Goal: Use online tool/utility: Utilize a website feature to perform a specific function

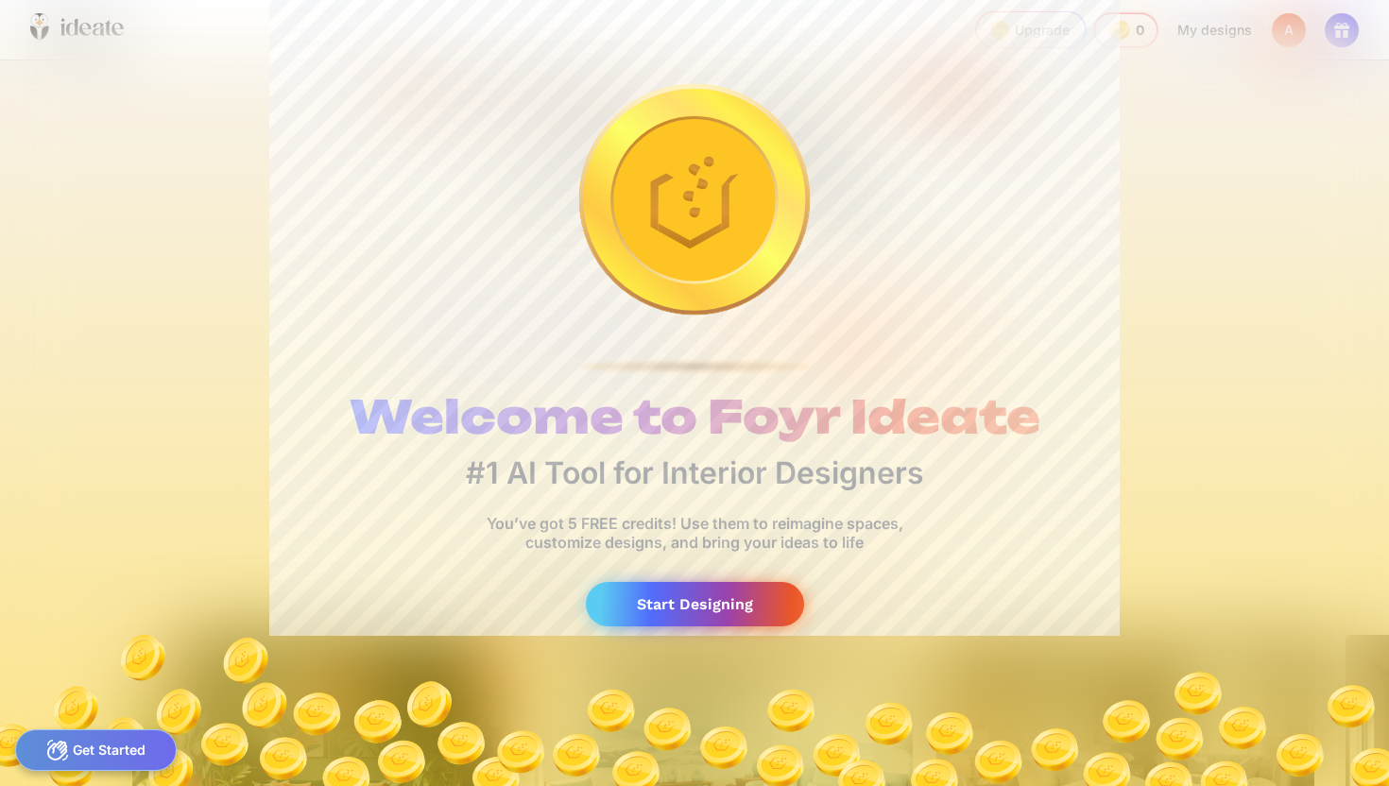
click at [699, 611] on div "Start Designing" at bounding box center [695, 604] width 218 height 44
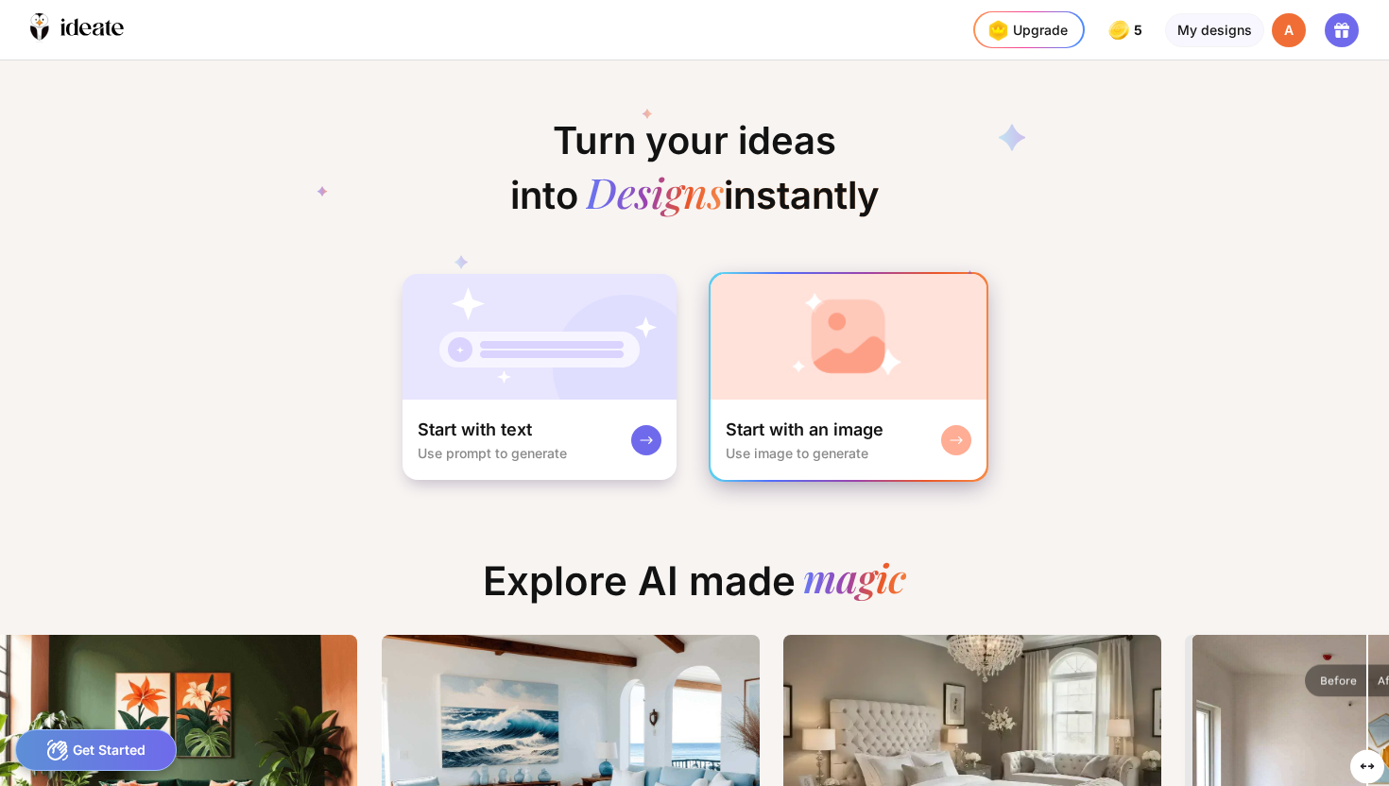
click at [962, 430] on div at bounding box center [956, 440] width 30 height 30
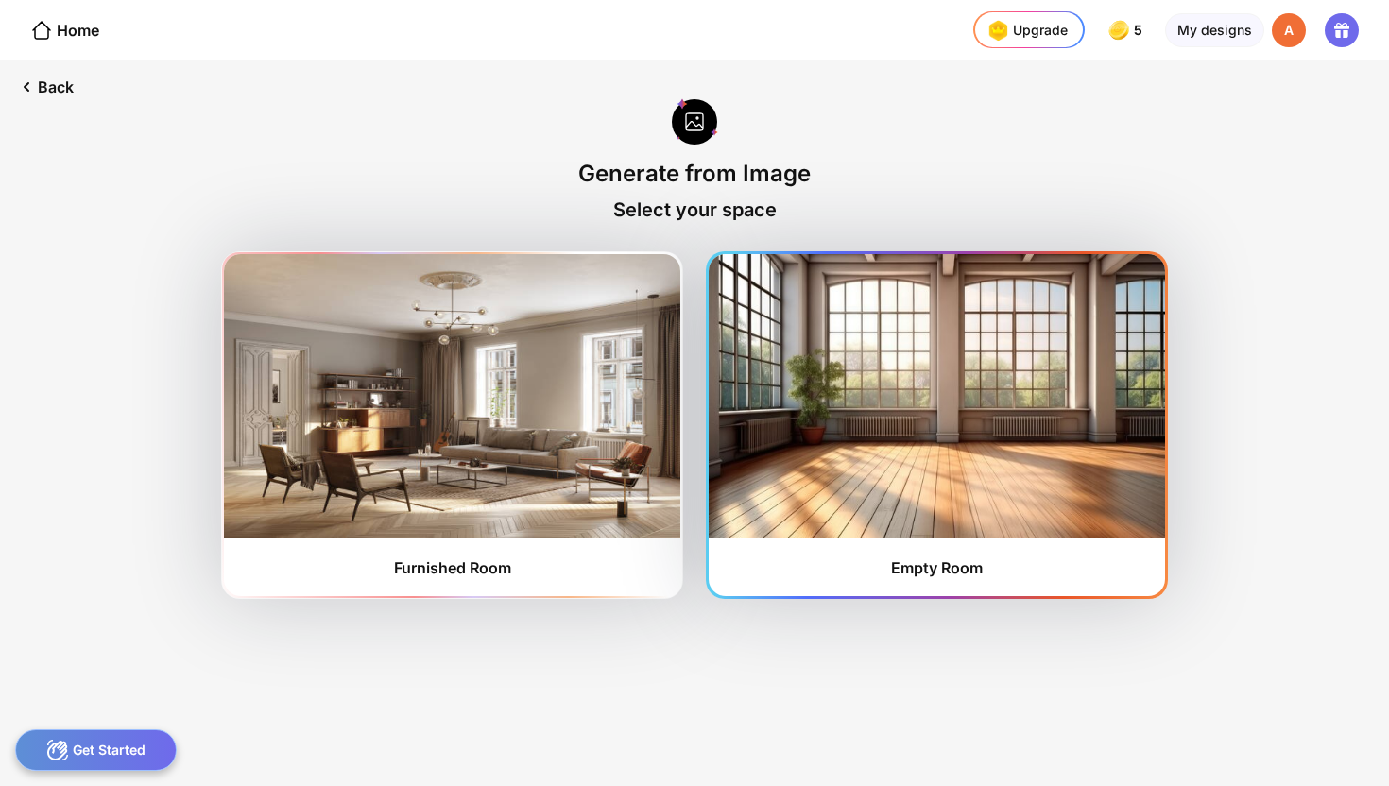
click at [825, 448] on img at bounding box center [937, 395] width 456 height 283
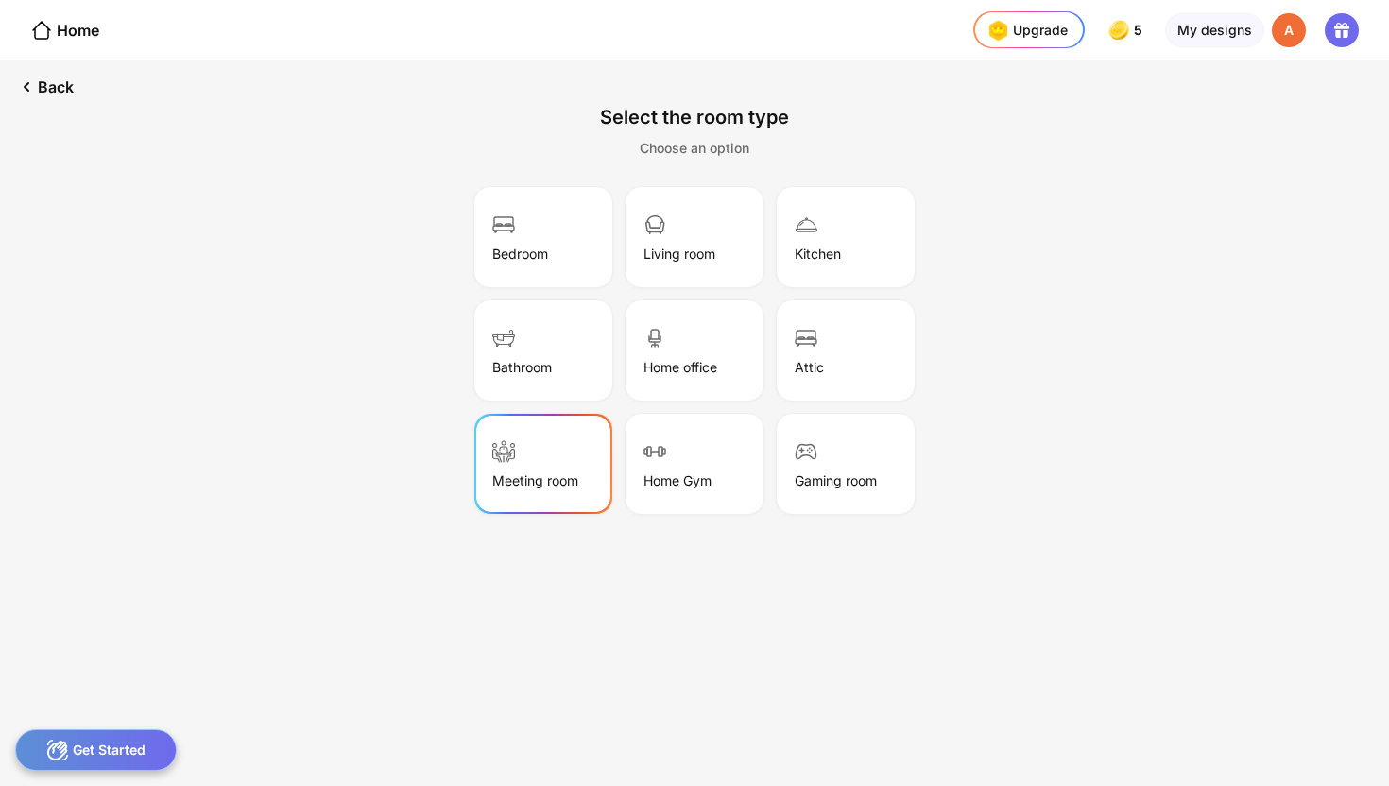
click at [565, 448] on div "Meeting room" at bounding box center [543, 464] width 132 height 94
